Goal: Navigation & Orientation: Find specific page/section

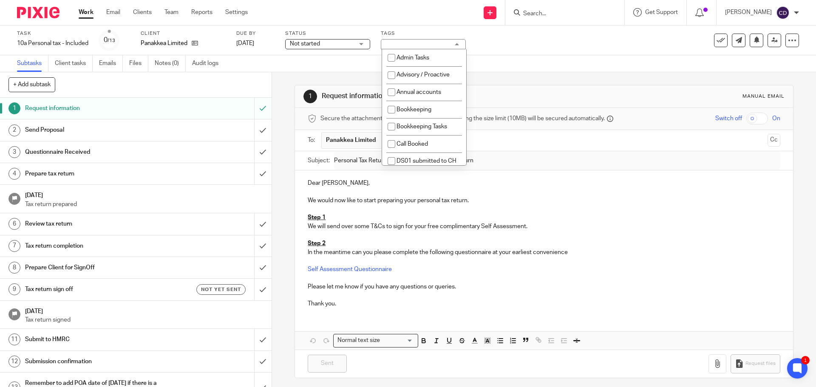
scroll to position [425, 0]
click at [613, 72] on div "1 Request information Manual email Secure the attachments in this message. File…" at bounding box center [543, 231] width 498 height 319
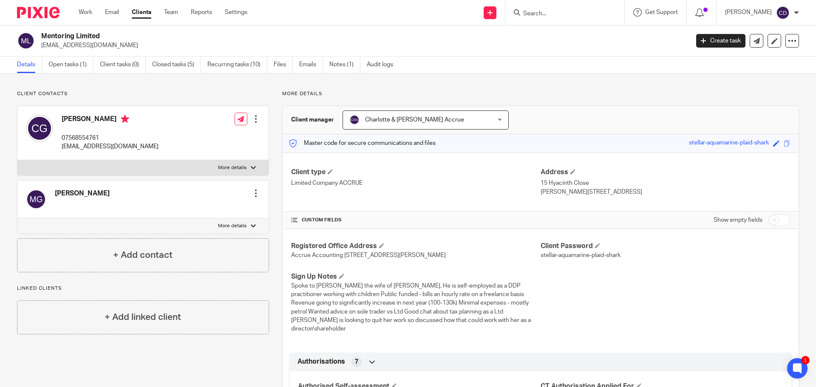
click at [551, 13] on input "Search" at bounding box center [560, 14] width 76 height 8
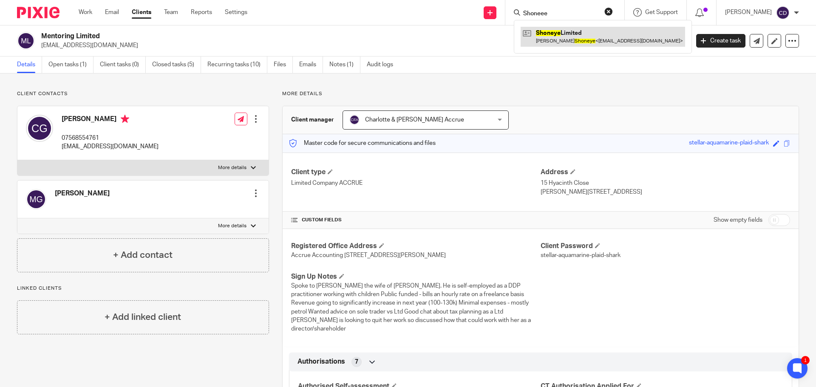
type input "Shoneee"
click at [582, 37] on link at bounding box center [602, 37] width 164 height 20
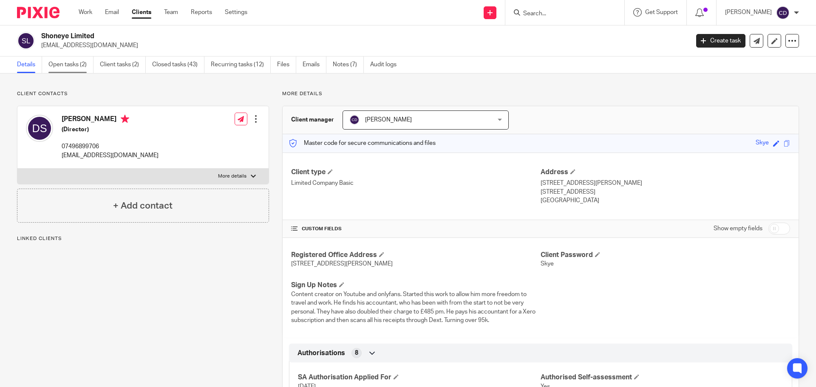
click at [56, 60] on link "Open tasks (2)" at bounding box center [70, 64] width 45 height 17
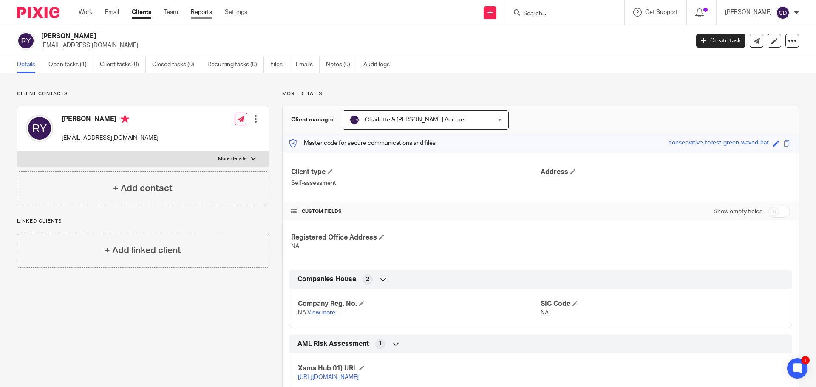
click at [200, 17] on link "Reports" at bounding box center [201, 12] width 21 height 8
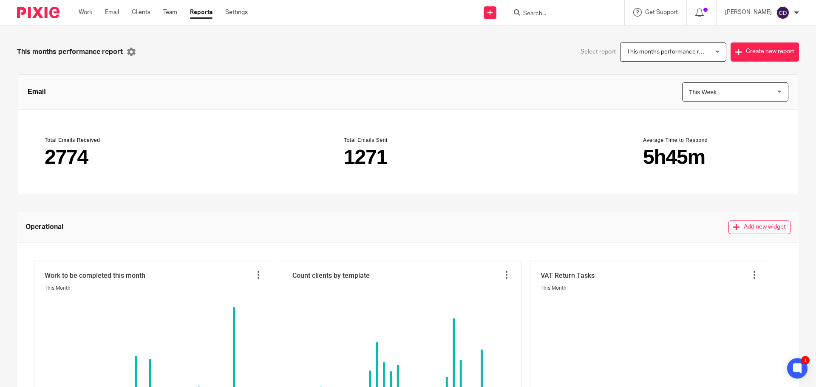
click at [111, 6] on div "Work Email Clients Team Reports Settings Work Email Clients Team Reports Settin…" at bounding box center [165, 12] width 190 height 25
click at [116, 13] on link "Email" at bounding box center [112, 12] width 14 height 8
